Goal: Navigation & Orientation: Find specific page/section

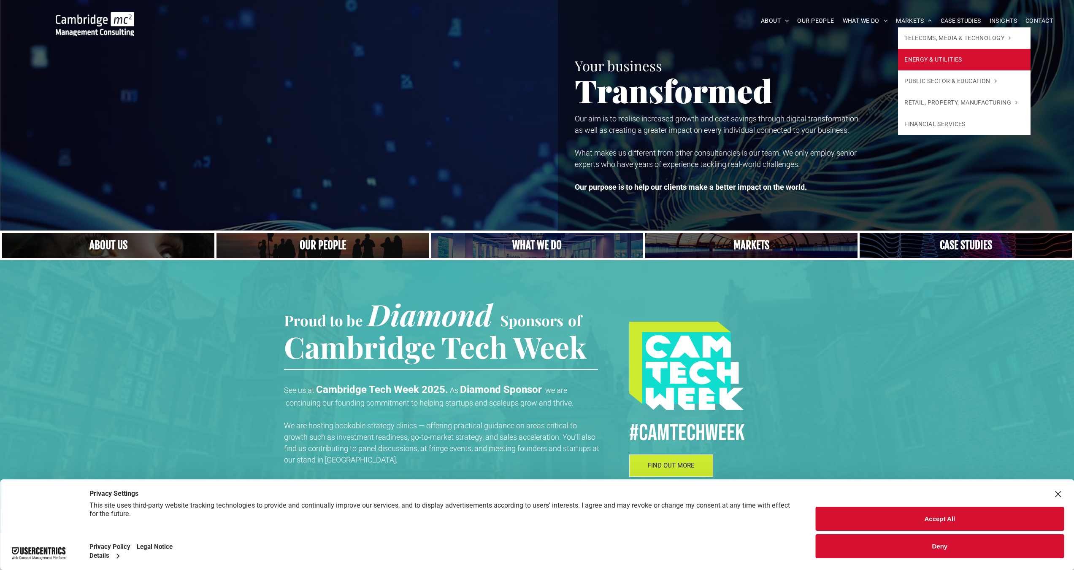
click at [927, 61] on span "ENERGY & UTILITIES" at bounding box center [933, 59] width 58 height 9
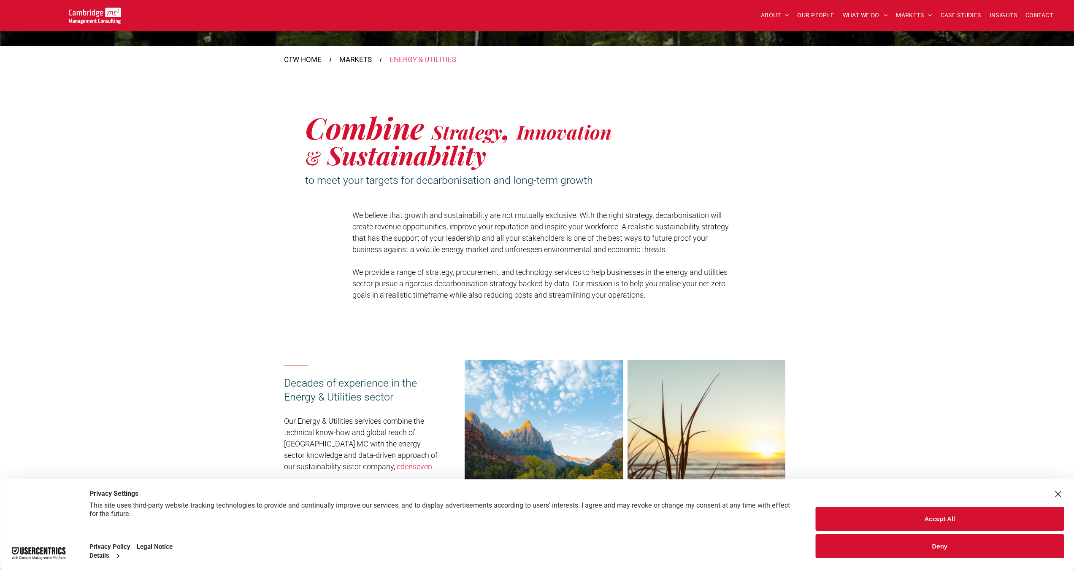
scroll to position [265, 0]
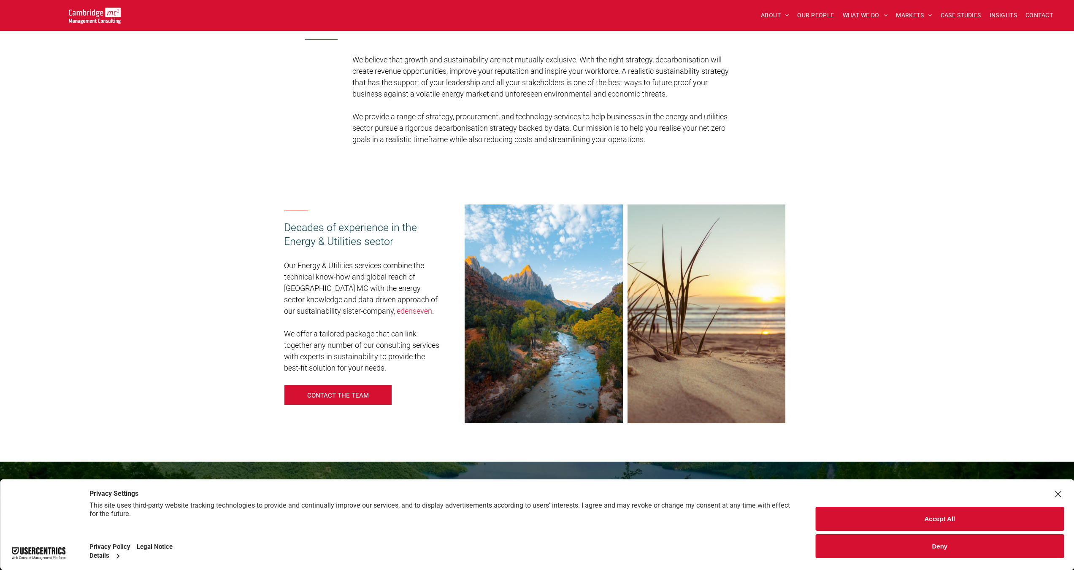
click at [400, 312] on link "edenseven" at bounding box center [414, 311] width 35 height 9
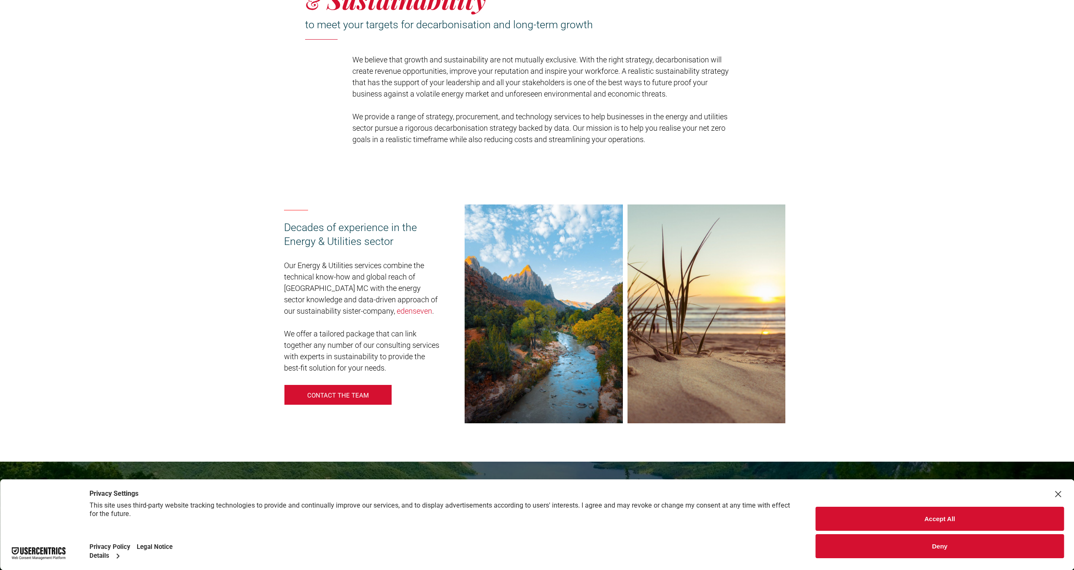
scroll to position [0, 0]
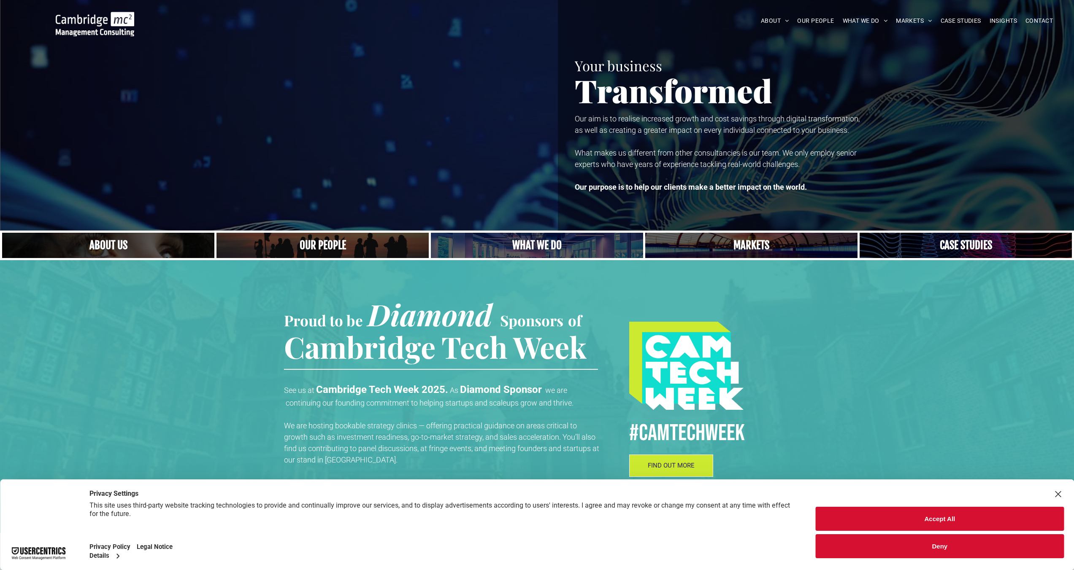
click at [340, 246] on link "A crowd in silhouette at sunset, on a rise or lookout point" at bounding box center [322, 245] width 225 height 27
